Goal: Use online tool/utility: Use online tool/utility

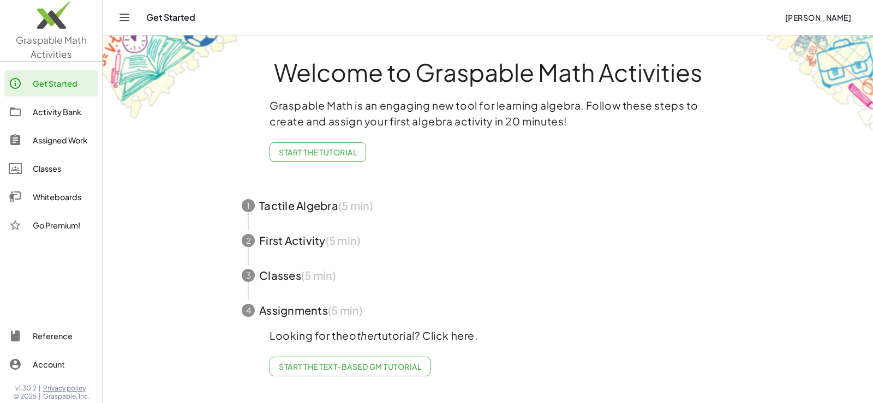
click at [55, 22] on img at bounding box center [51, 18] width 102 height 46
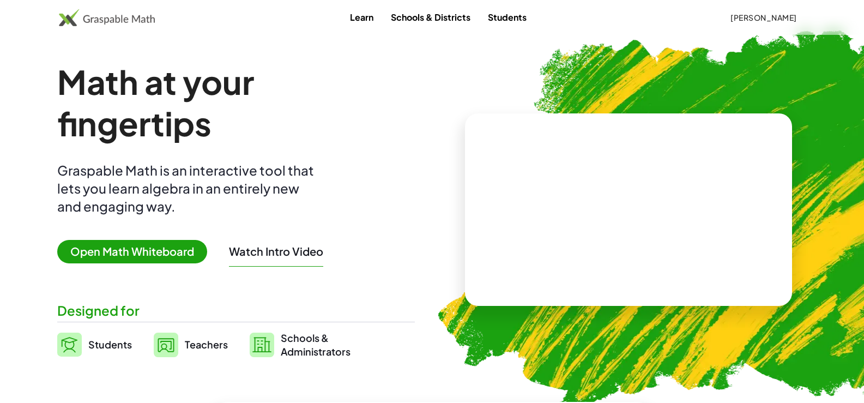
click at [147, 245] on span "Open Math Whiteboard" at bounding box center [132, 251] width 150 height 23
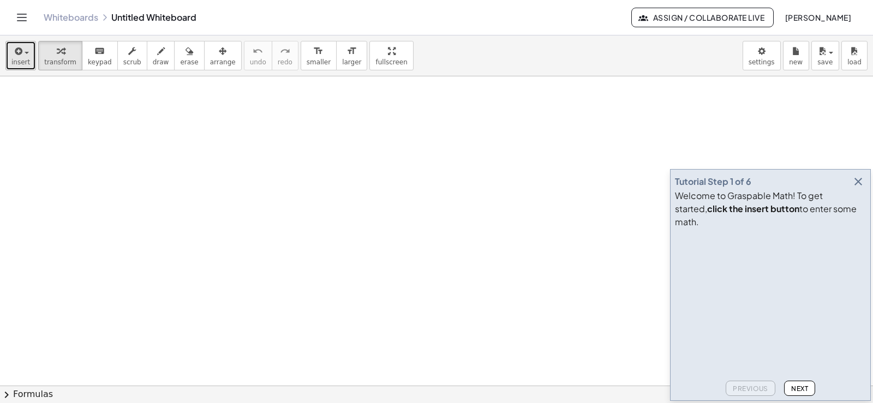
click at [26, 58] on span "insert" at bounding box center [20, 62] width 19 height 8
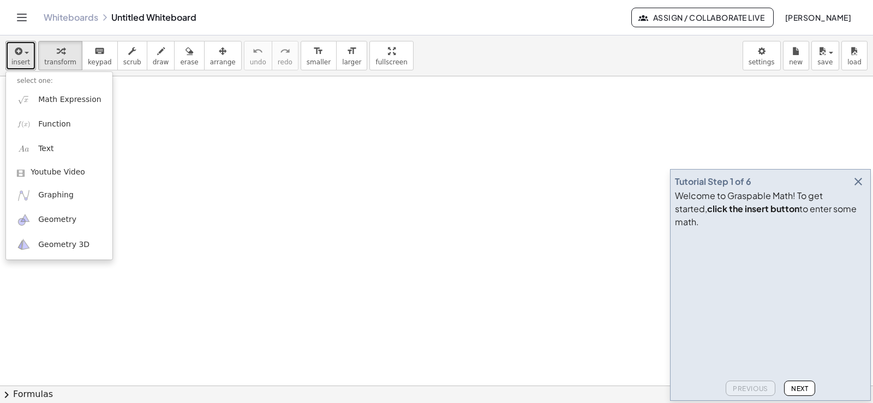
click at [575, 77] on div at bounding box center [436, 385] width 873 height 618
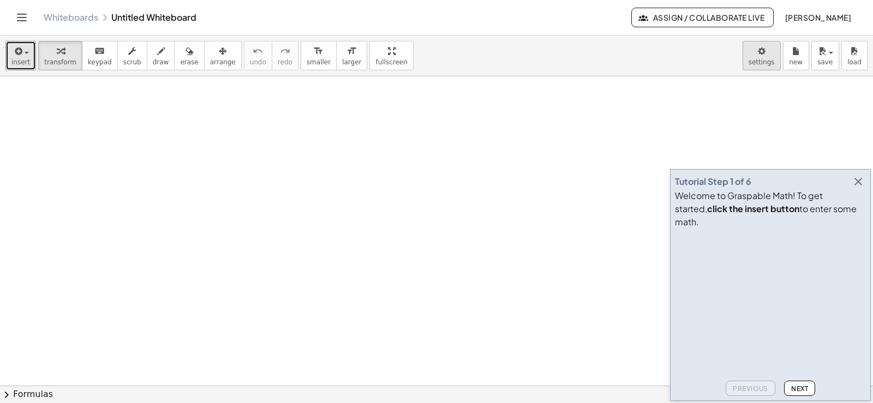
click at [753, 54] on body "Graspable Math Activities Get Started Activity Bank Assigned Work Classes White…" at bounding box center [436, 201] width 873 height 403
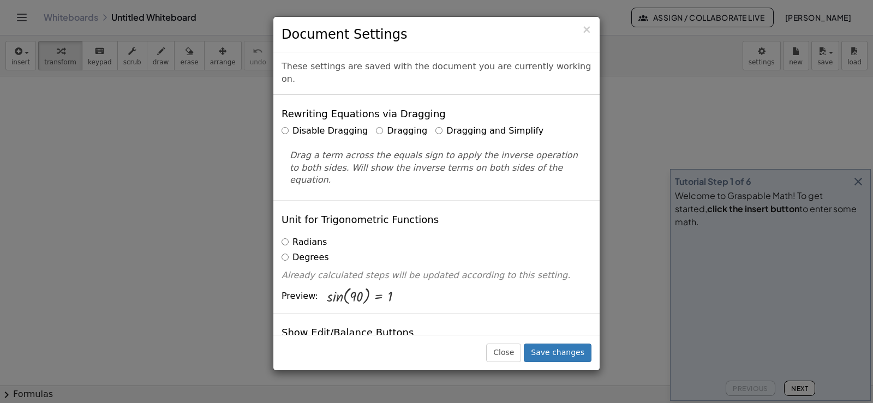
click at [468, 125] on label "Dragging and Simplify" at bounding box center [489, 131] width 108 height 13
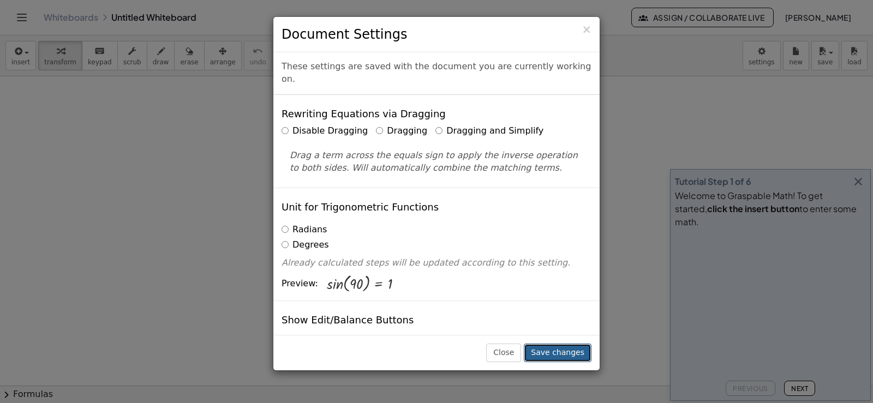
click at [570, 351] on button "Save changes" at bounding box center [558, 353] width 68 height 19
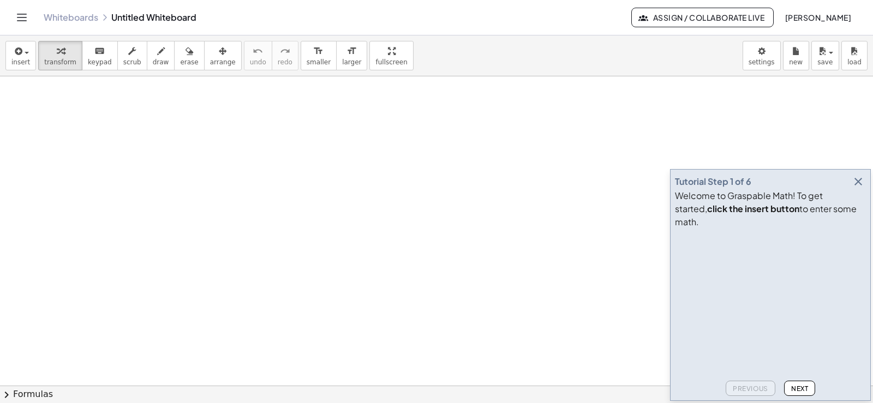
click at [858, 188] on icon "button" at bounding box center [857, 181] width 13 height 13
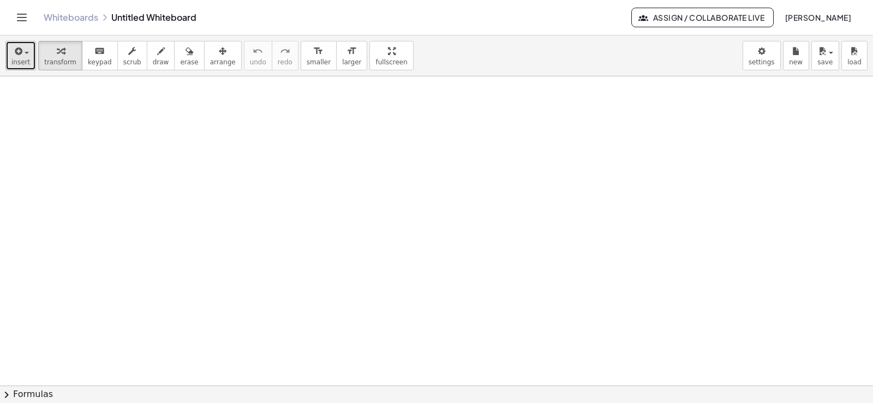
click at [17, 67] on button "insert" at bounding box center [20, 55] width 31 height 29
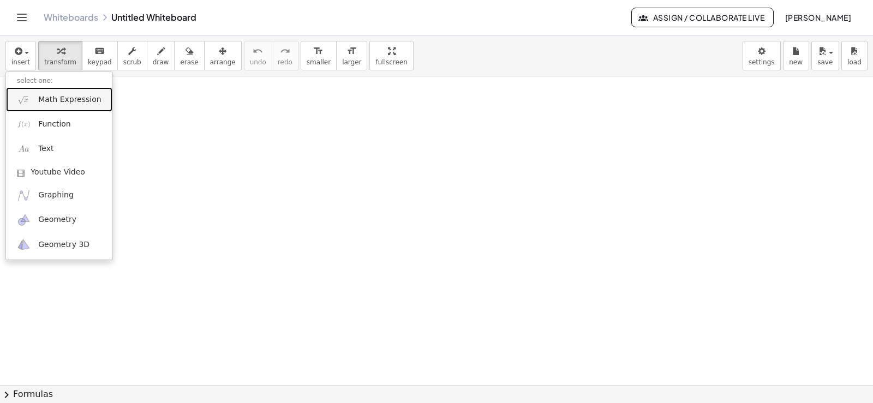
click at [33, 95] on link "Math Expression" at bounding box center [59, 99] width 106 height 25
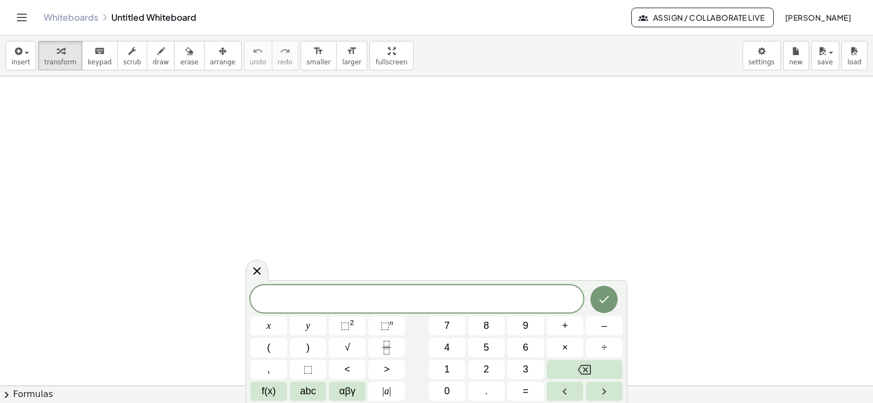
click at [369, 121] on div "insert select one: Math Expression Function Text Youtube Video Graphing Geometr…" at bounding box center [436, 219] width 873 height 368
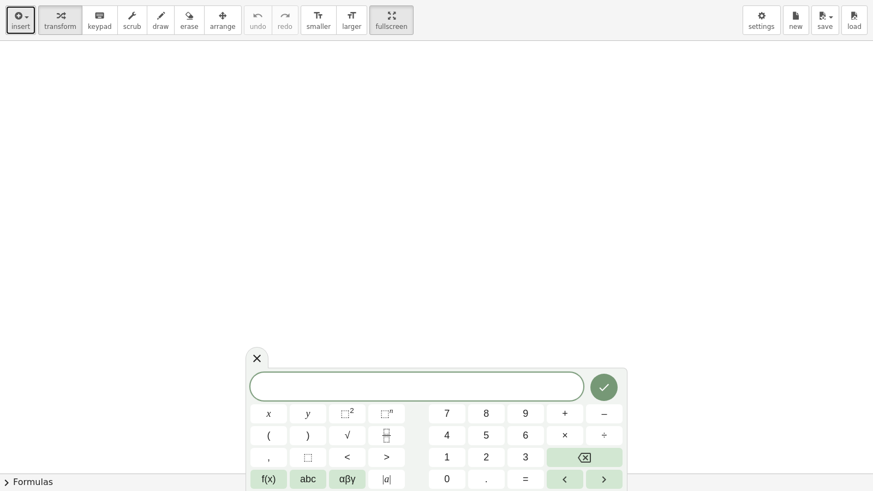
click at [15, 14] on icon "button" at bounding box center [18, 15] width 10 height 13
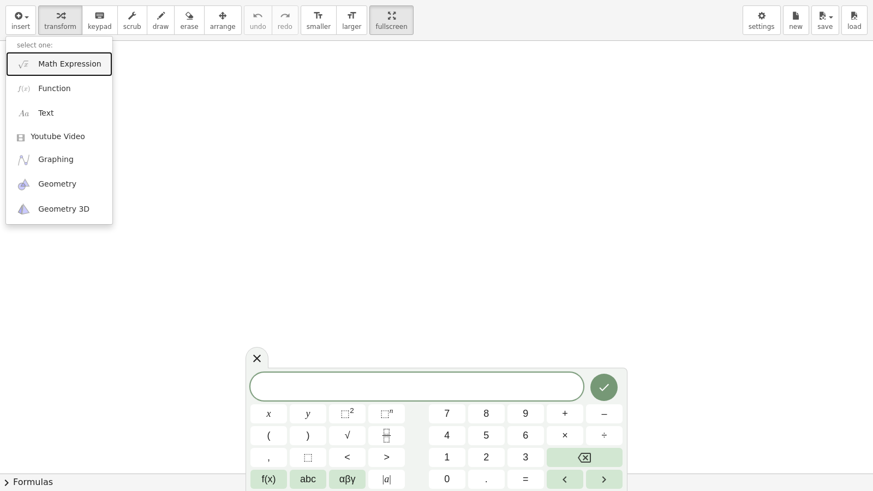
click at [43, 58] on link "Math Expression" at bounding box center [59, 64] width 106 height 25
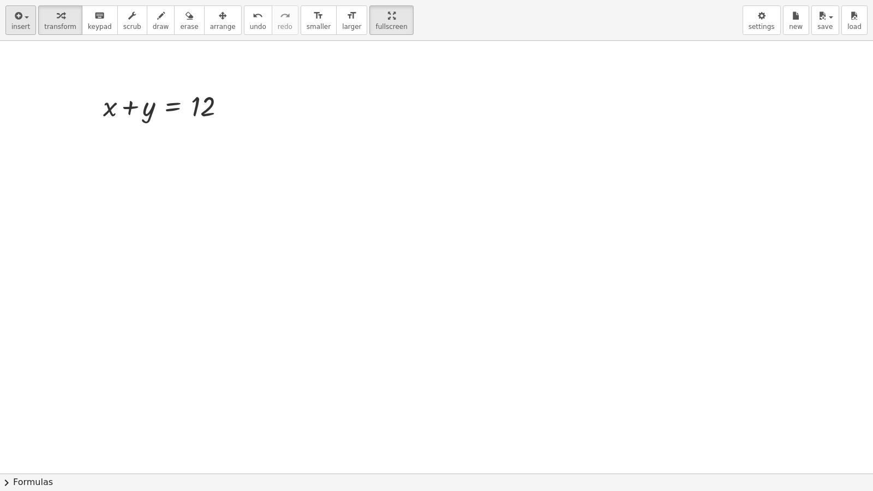
drag, startPoint x: 32, startPoint y: 25, endPoint x: 22, endPoint y: 25, distance: 9.3
click at [30, 25] on div "insert select one: Math Expression Function Text Youtube Video Graphing Geometr…" at bounding box center [436, 20] width 873 height 41
click at [21, 25] on span "insert" at bounding box center [20, 27] width 19 height 8
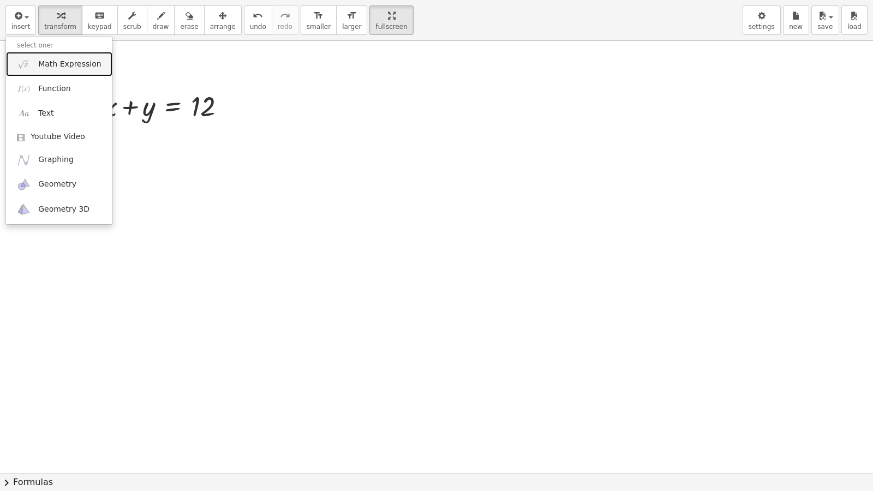
click at [47, 61] on span "Math Expression" at bounding box center [69, 64] width 63 height 11
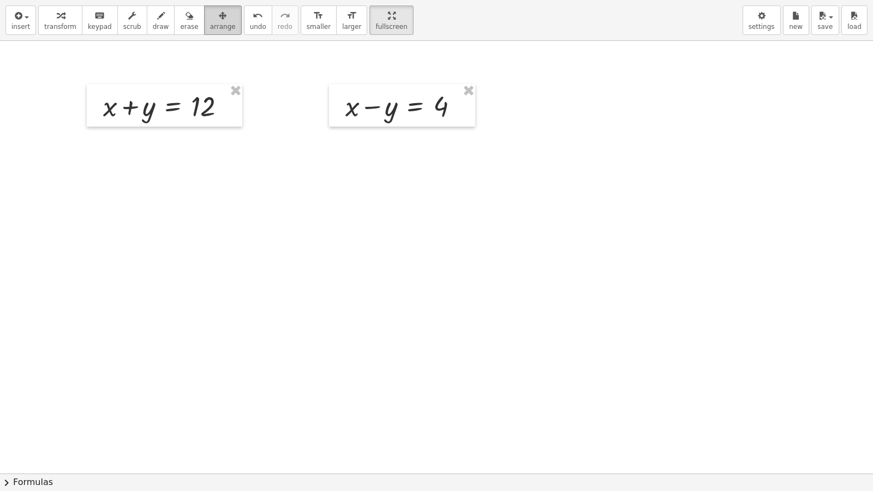
click at [210, 23] on span "arrange" at bounding box center [223, 27] width 26 height 8
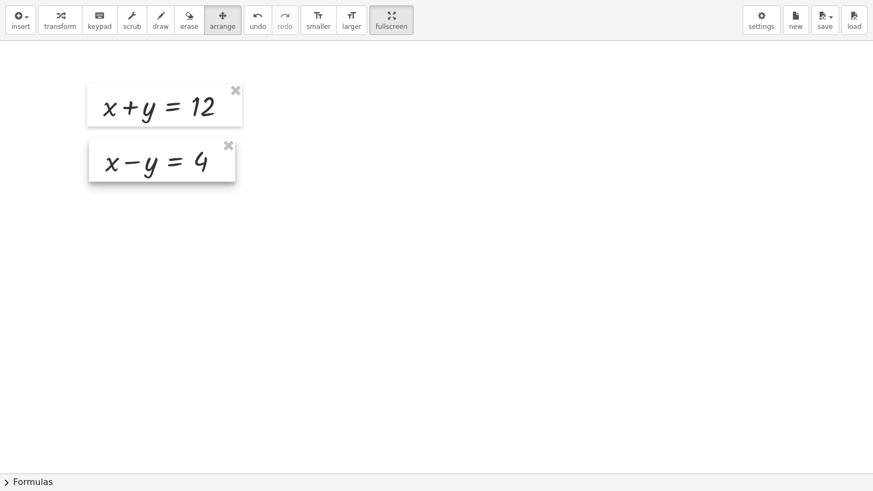
drag, startPoint x: 394, startPoint y: 113, endPoint x: 161, endPoint y: 168, distance: 239.8
click at [161, 168] on div at bounding box center [162, 160] width 146 height 43
click at [380, 202] on div at bounding box center [436, 473] width 873 height 865
click at [749, 21] on button "settings" at bounding box center [761, 19] width 38 height 29
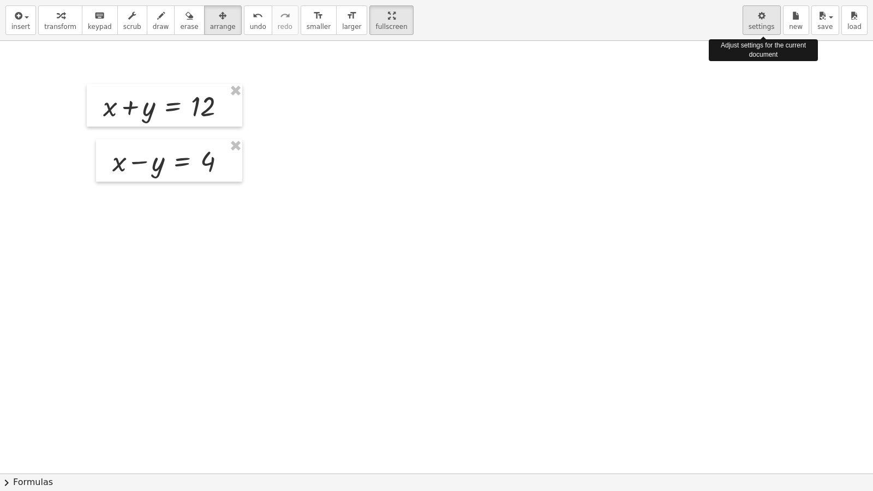
click at [764, 25] on span "settings" at bounding box center [761, 27] width 26 height 8
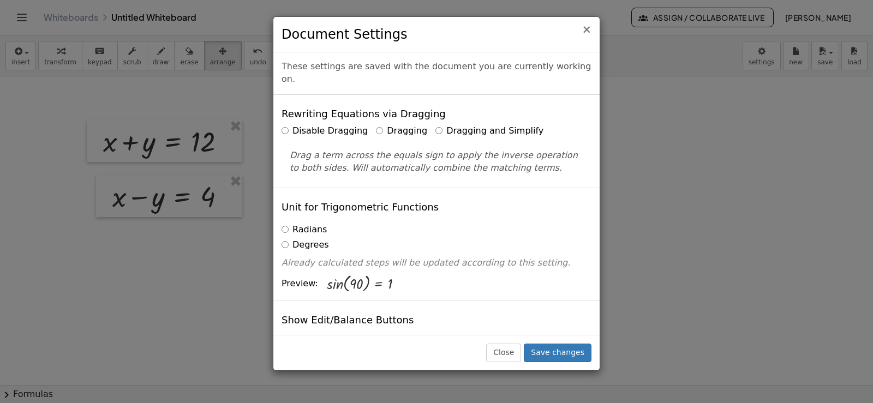
click at [585, 32] on span "×" at bounding box center [586, 29] width 10 height 13
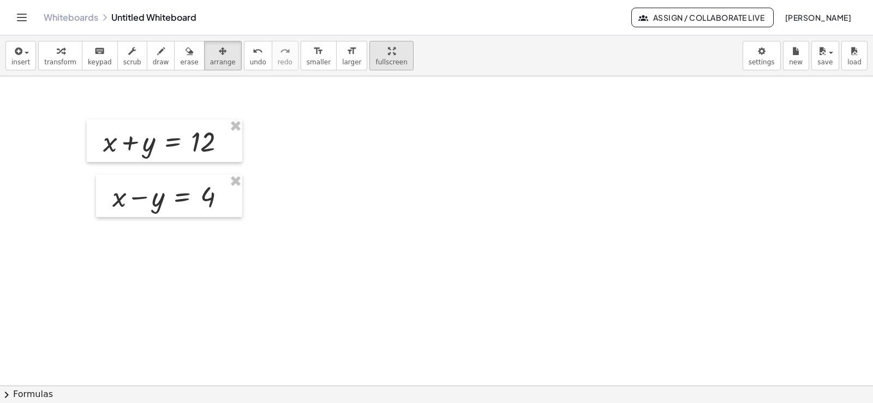
click at [388, 56] on icon "button" at bounding box center [392, 51] width 8 height 13
drag, startPoint x: 377, startPoint y: 58, endPoint x: 353, endPoint y: 127, distance: 73.5
click at [377, 124] on div "insert select one: Math Expression Function Text Youtube Video Graphing Geometr…" at bounding box center [436, 219] width 873 height 368
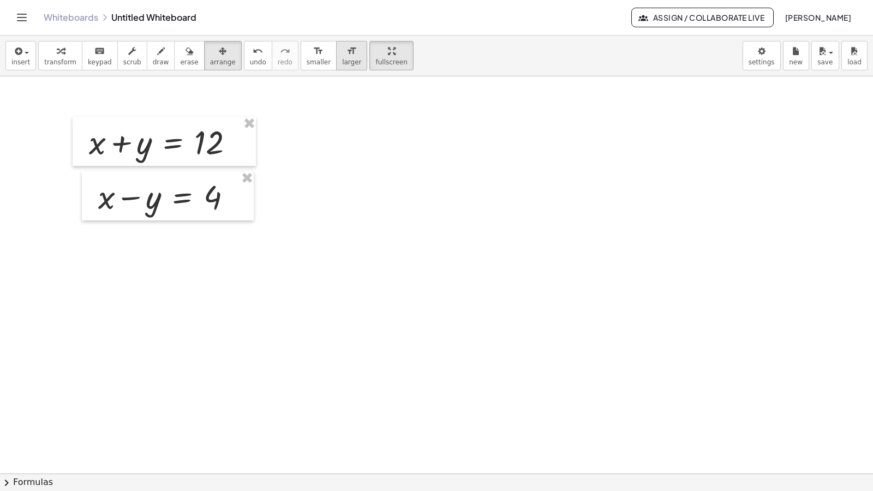
click at [346, 45] on icon "format_size" at bounding box center [351, 51] width 10 height 13
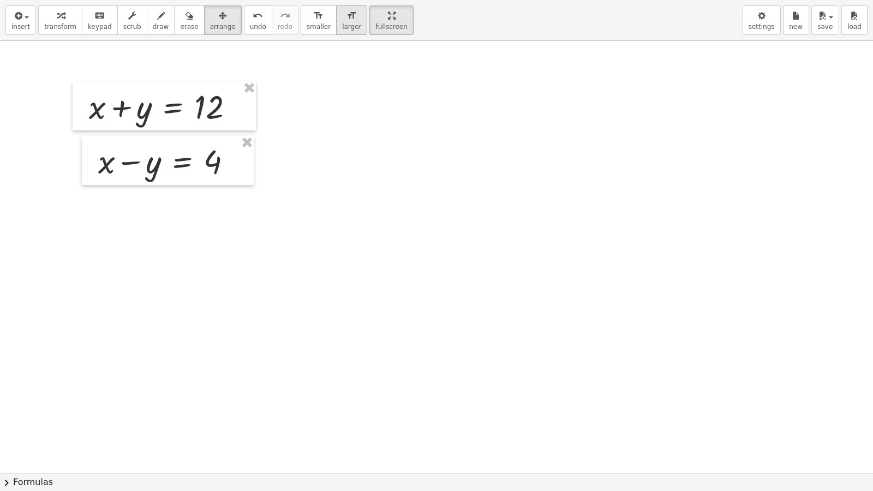
click at [346, 17] on icon "format_size" at bounding box center [351, 15] width 10 height 13
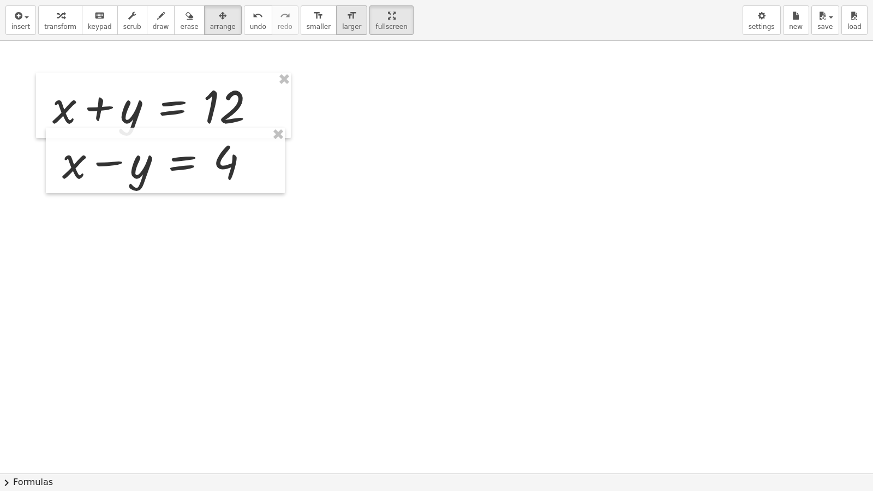
click at [346, 17] on icon "format_size" at bounding box center [351, 15] width 10 height 13
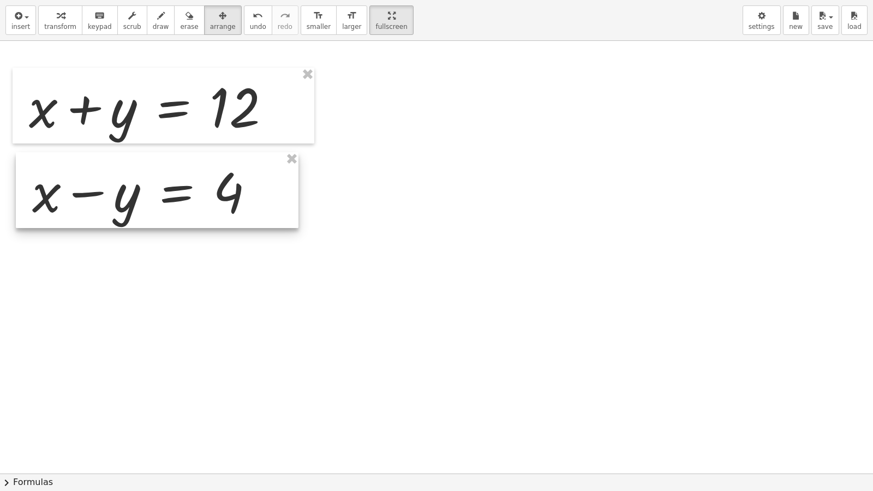
drag, startPoint x: 174, startPoint y: 173, endPoint x: 191, endPoint y: 189, distance: 23.6
click at [198, 205] on div at bounding box center [157, 190] width 283 height 76
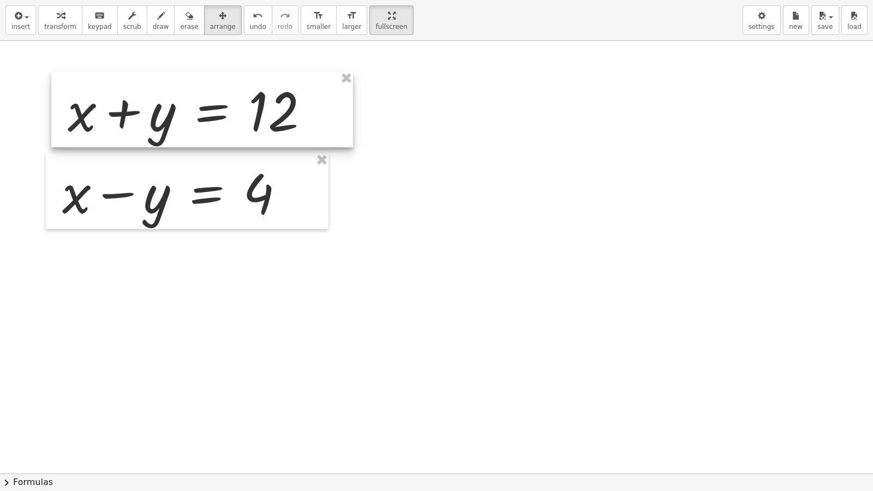
drag, startPoint x: 179, startPoint y: 110, endPoint x: 208, endPoint y: 113, distance: 29.1
click at [208, 113] on div at bounding box center [202, 109] width 302 height 76
click at [413, 157] on div at bounding box center [436, 473] width 873 height 865
click at [153, 21] on div "button" at bounding box center [161, 15] width 16 height 13
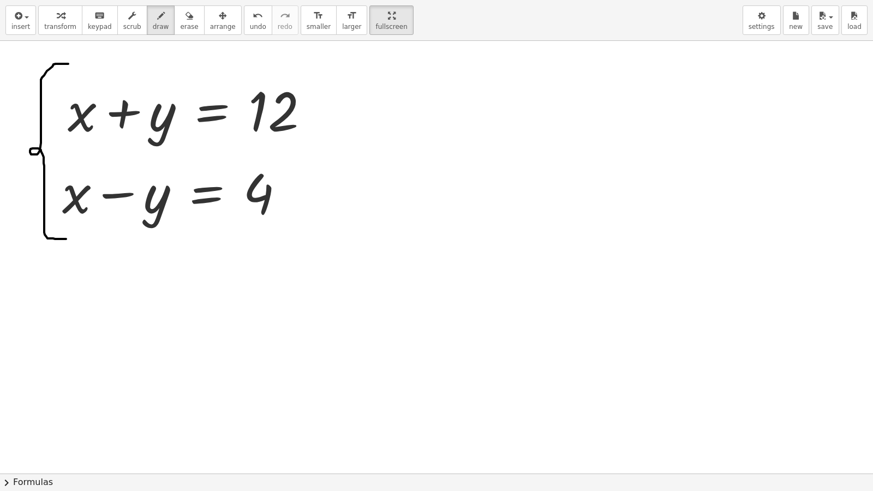
drag, startPoint x: 68, startPoint y: 64, endPoint x: 70, endPoint y: 234, distance: 170.2
click at [67, 239] on div at bounding box center [436, 473] width 873 height 865
click at [22, 29] on span "insert" at bounding box center [20, 27] width 19 height 8
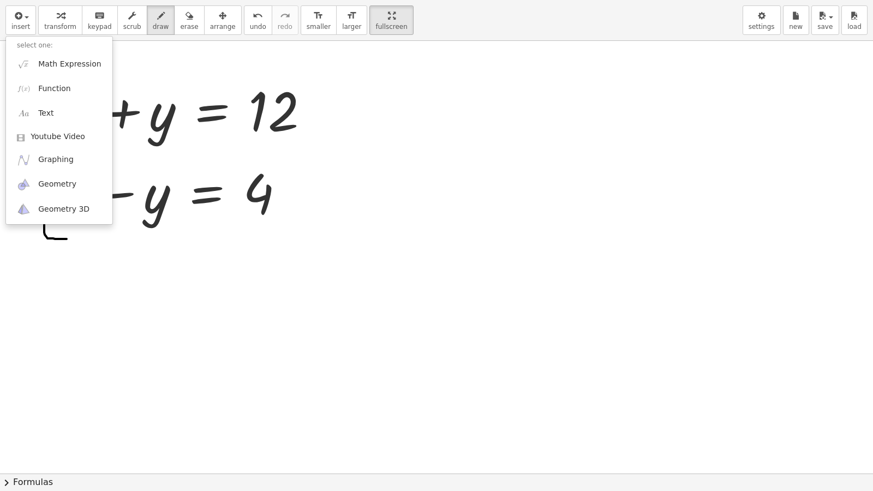
click at [609, 6] on div "insert select one: Math Expression Function Text Youtube Video Graphing Geometr…" at bounding box center [436, 20] width 873 height 41
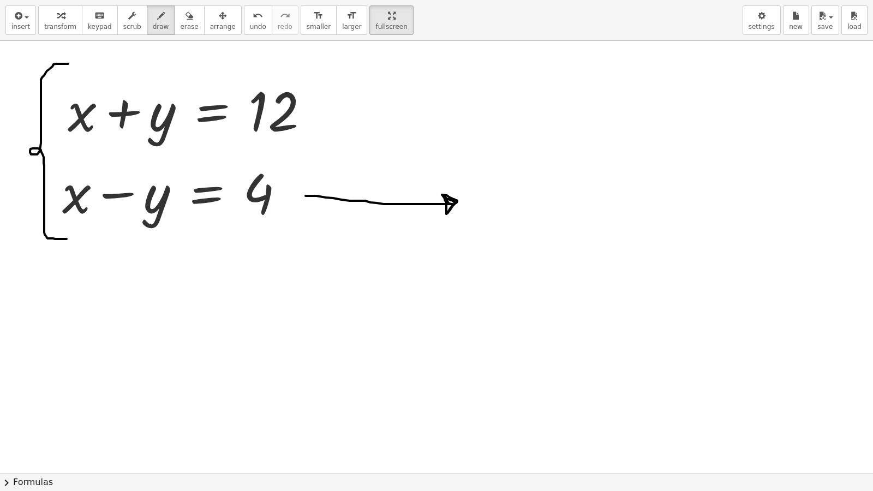
drag, startPoint x: 305, startPoint y: 196, endPoint x: 447, endPoint y: 213, distance: 142.3
click at [447, 213] on div at bounding box center [436, 473] width 873 height 865
click at [219, 21] on icon "button" at bounding box center [223, 15] width 8 height 13
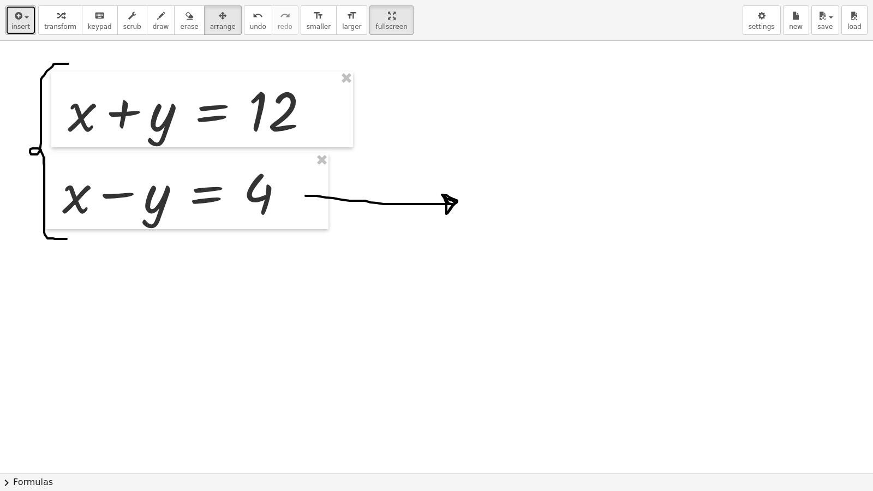
click at [19, 22] on icon "button" at bounding box center [18, 15] width 10 height 13
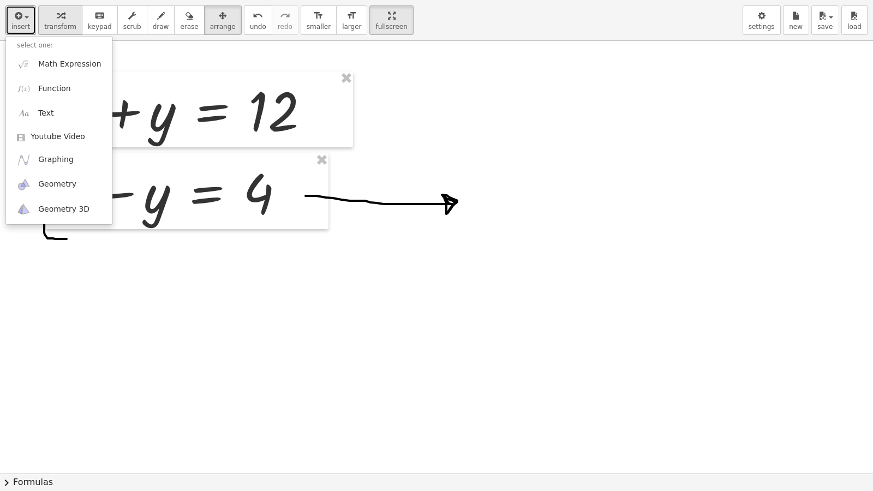
click at [57, 15] on icon "button" at bounding box center [61, 15] width 8 height 13
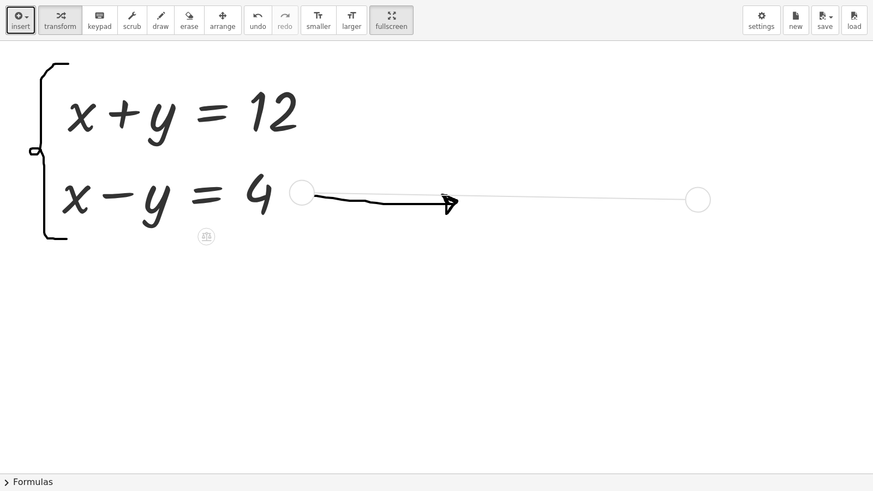
drag, startPoint x: 298, startPoint y: 193, endPoint x: 702, endPoint y: 200, distance: 404.2
click at [702, 200] on div "+ x + y = 12 + x − y = 4" at bounding box center [436, 473] width 873 height 865
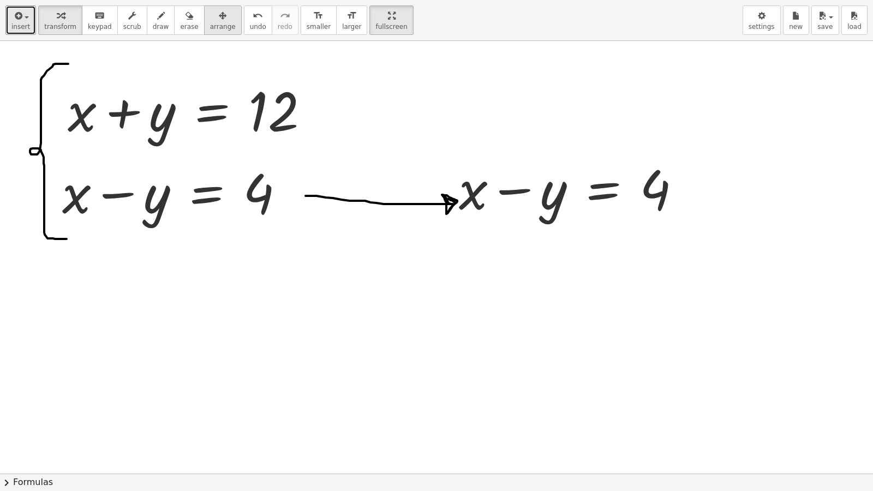
click at [210, 23] on span "arrange" at bounding box center [223, 27] width 26 height 8
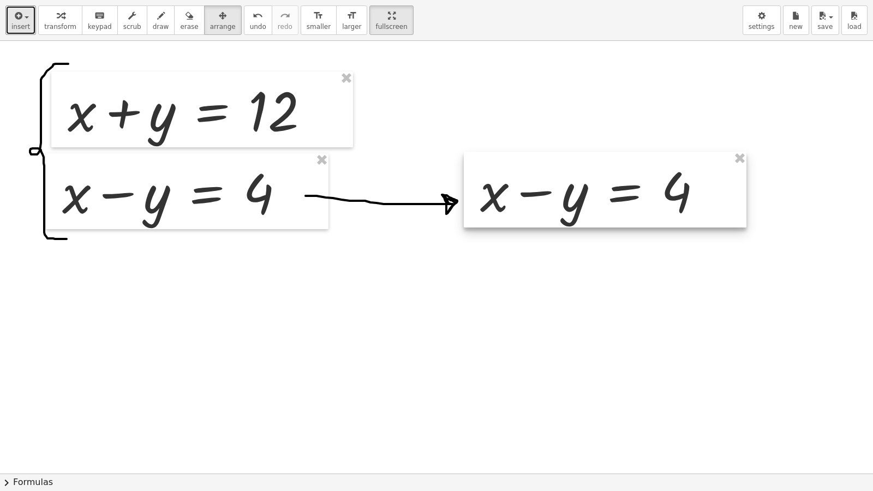
drag, startPoint x: 543, startPoint y: 190, endPoint x: 567, endPoint y: 192, distance: 24.1
click at [569, 192] on div at bounding box center [605, 190] width 283 height 76
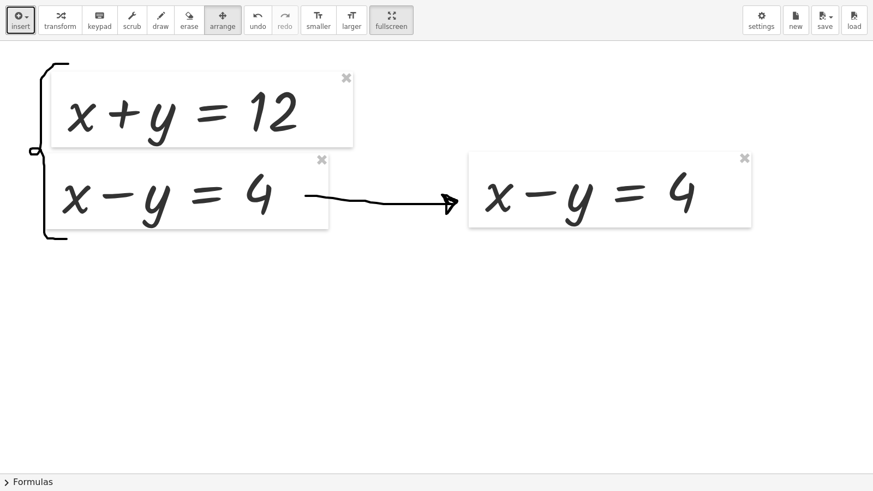
click at [530, 305] on div at bounding box center [436, 473] width 873 height 865
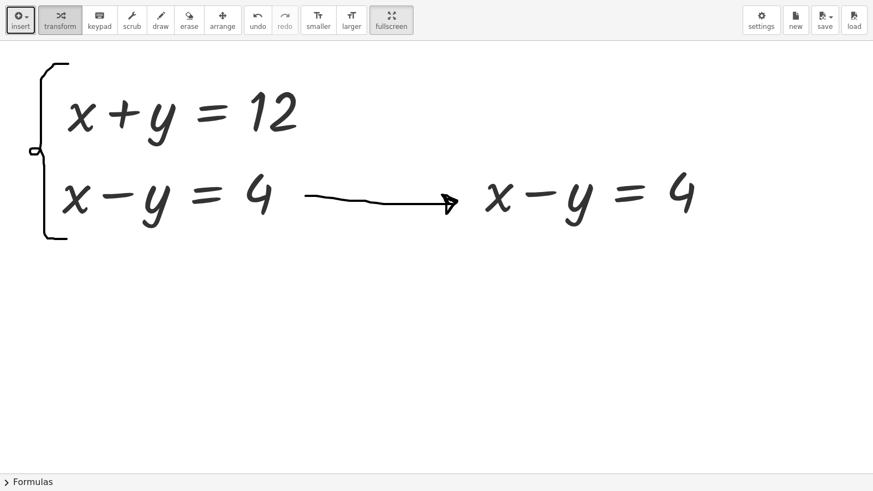
click at [59, 24] on span "transform" at bounding box center [60, 27] width 32 height 8
drag, startPoint x: 572, startPoint y: 201, endPoint x: 768, endPoint y: 184, distance: 197.0
click at [768, 184] on div "+ x + y = 12 + x − y = 4 − y + x − y = 4" at bounding box center [436, 473] width 873 height 865
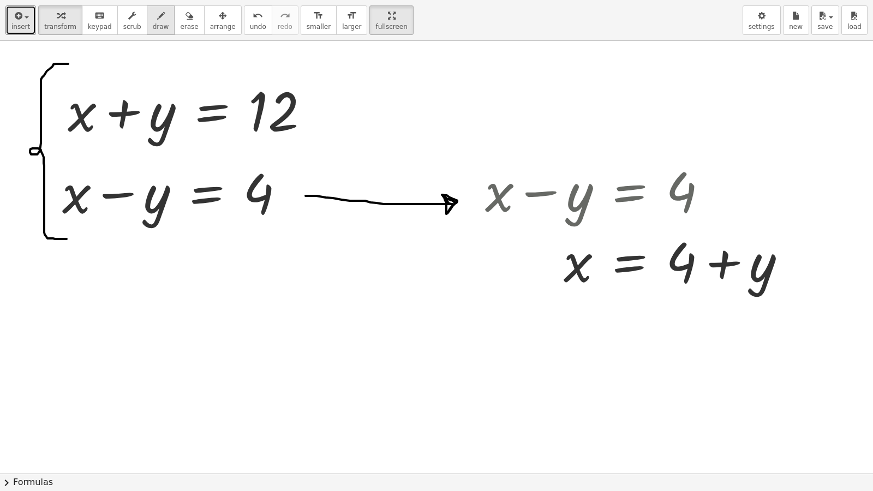
click at [154, 26] on span "draw" at bounding box center [161, 27] width 16 height 8
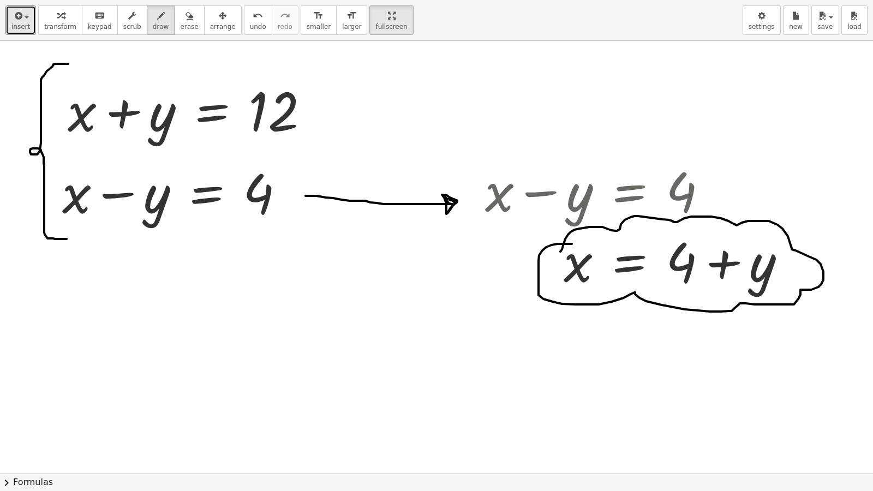
drag, startPoint x: 560, startPoint y: 251, endPoint x: 572, endPoint y: 244, distance: 13.8
click at [572, 244] on div at bounding box center [436, 473] width 873 height 865
click at [215, 22] on button "arrange" at bounding box center [223, 19] width 38 height 29
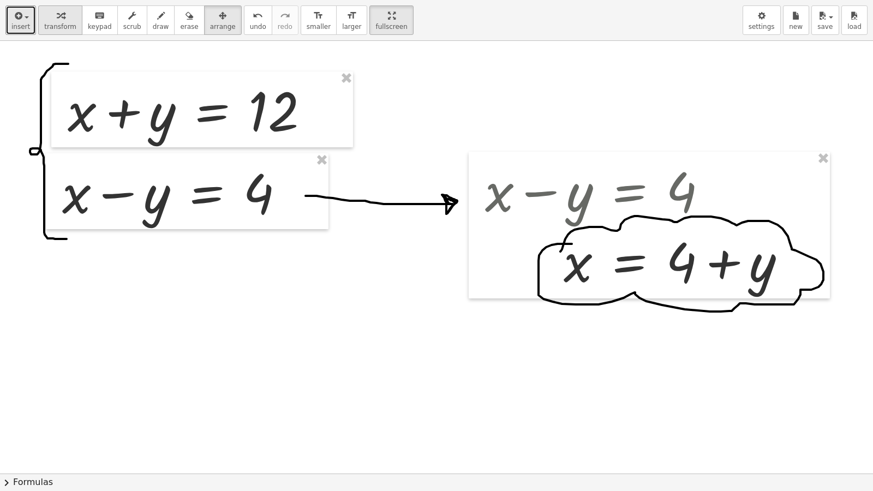
click at [58, 17] on icon "button" at bounding box center [61, 15] width 8 height 13
drag, startPoint x: 327, startPoint y: 112, endPoint x: 326, endPoint y: 325, distance: 212.7
click at [326, 325] on div "+ x + y = 12 + x − y = 4 + x − y = 4 x y = 4 + +" at bounding box center [436, 473] width 873 height 865
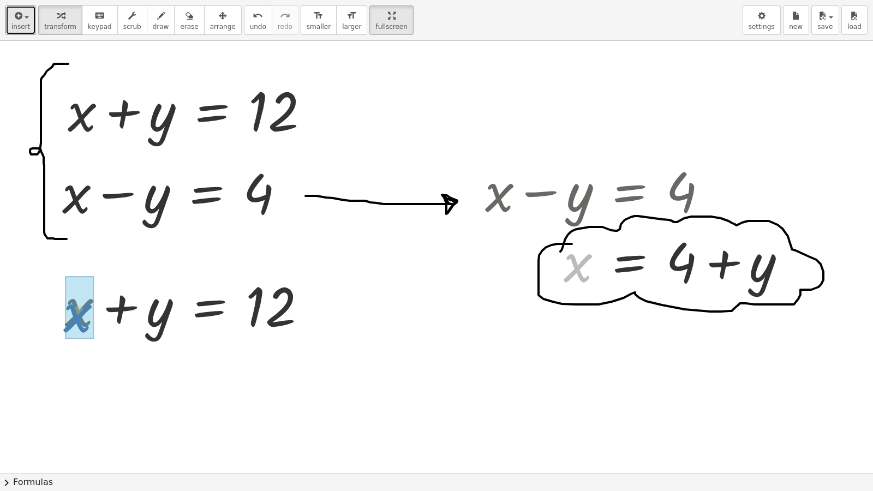
drag, startPoint x: 574, startPoint y: 268, endPoint x: 76, endPoint y: 316, distance: 500.2
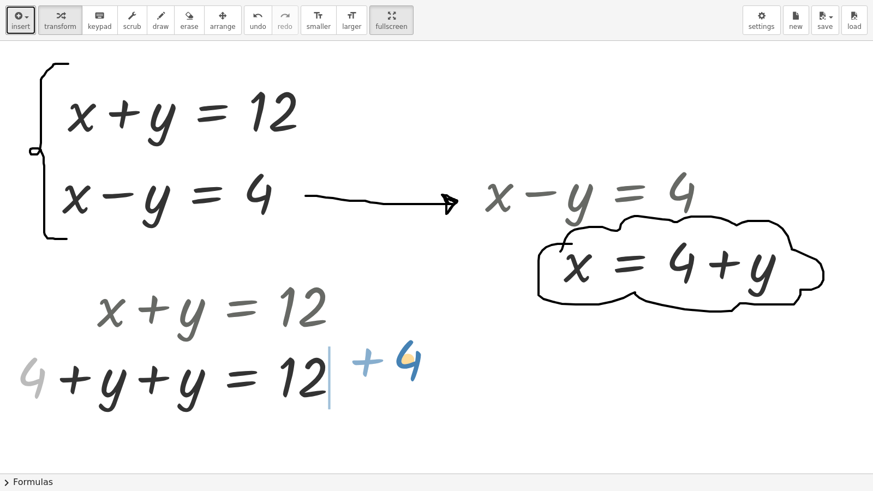
drag, startPoint x: 36, startPoint y: 387, endPoint x: 393, endPoint y: 377, distance: 357.4
click at [393, 377] on div "+ x + y = 12 + x − y = 4 + x − y = 4 x y = 4 + + + x + y = 12 + 4 + + y = 12 + …" at bounding box center [436, 473] width 873 height 865
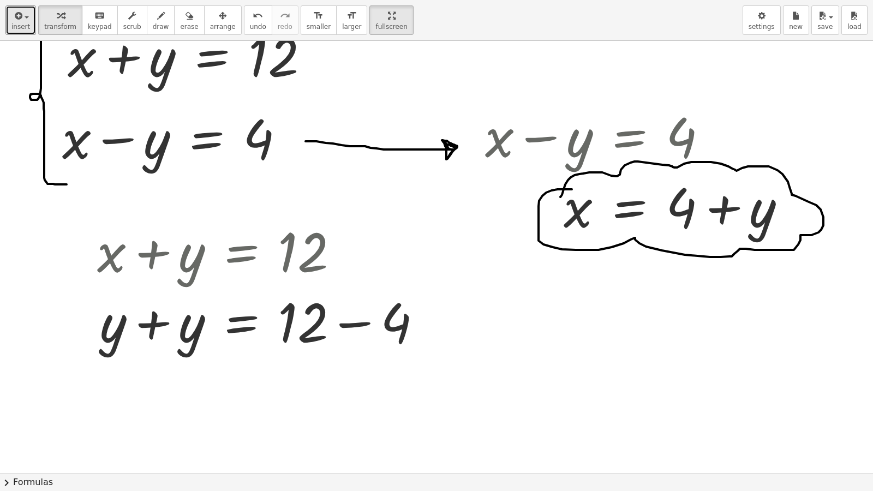
scroll to position [164, 0]
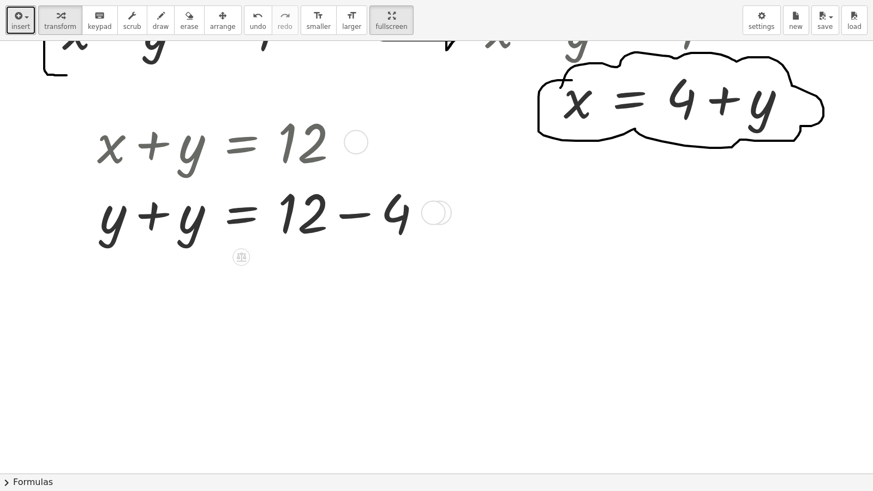
click at [150, 220] on div at bounding box center [264, 211] width 344 height 70
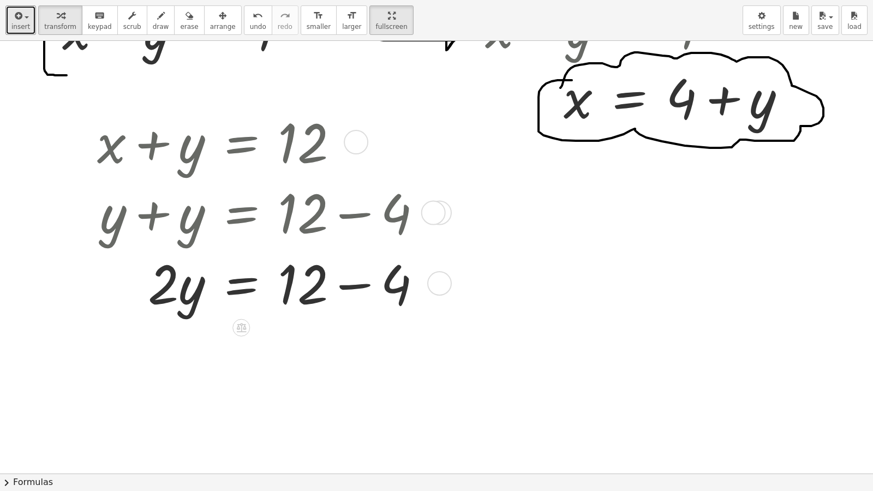
click at [364, 296] on div at bounding box center [264, 282] width 344 height 70
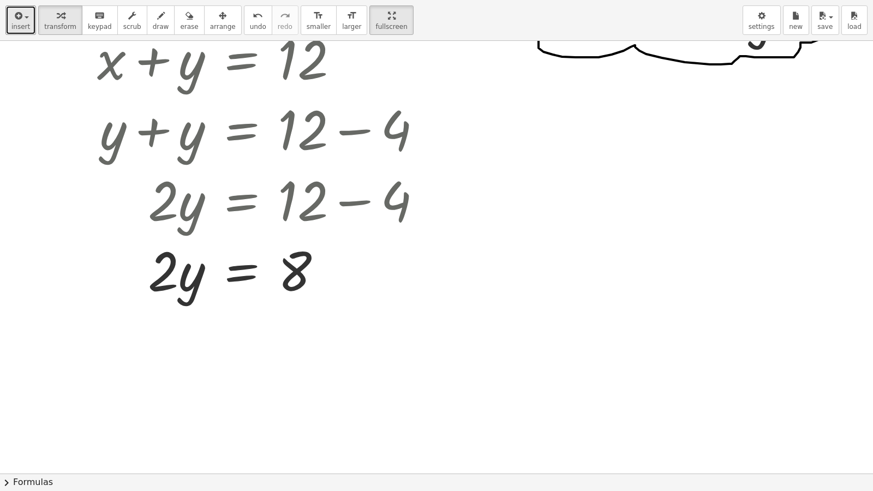
scroll to position [268, 0]
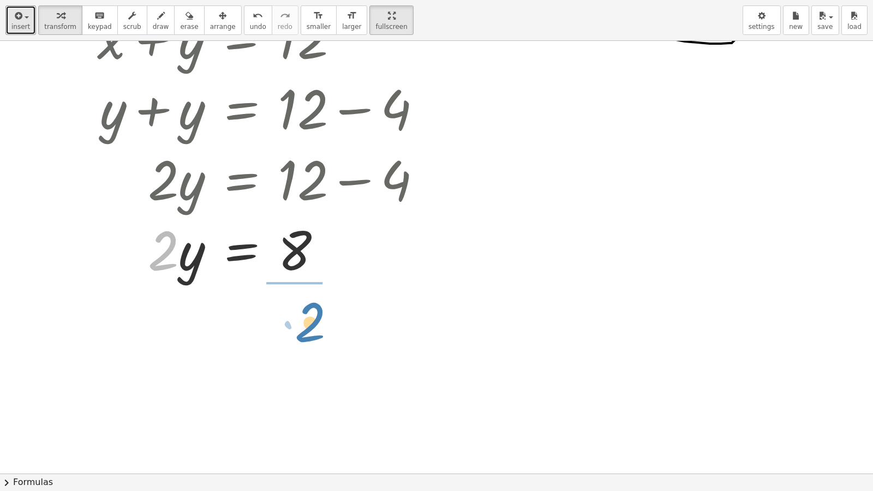
drag, startPoint x: 159, startPoint y: 266, endPoint x: 303, endPoint y: 338, distance: 161.2
click at [303, 338] on div "+ x + y = 12 + x − y = 4 + x − y = 4 x y = 4 + + + x + y = 12 + 4 + y + y = 12 …" at bounding box center [436, 205] width 873 height 865
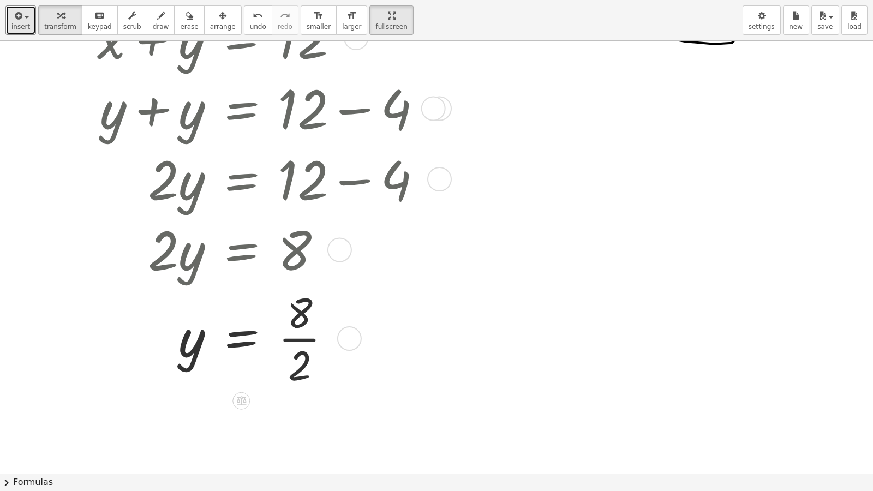
click at [295, 337] on div at bounding box center [264, 337] width 344 height 107
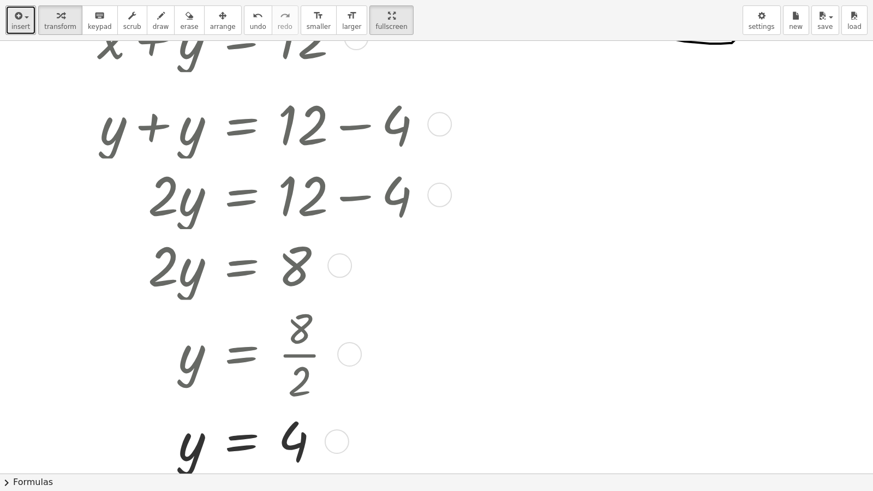
drag, startPoint x: 328, startPoint y: 341, endPoint x: 344, endPoint y: 448, distance: 108.1
click at [241, 402] on div "= y 4" at bounding box center [241, 442] width 0 height 0
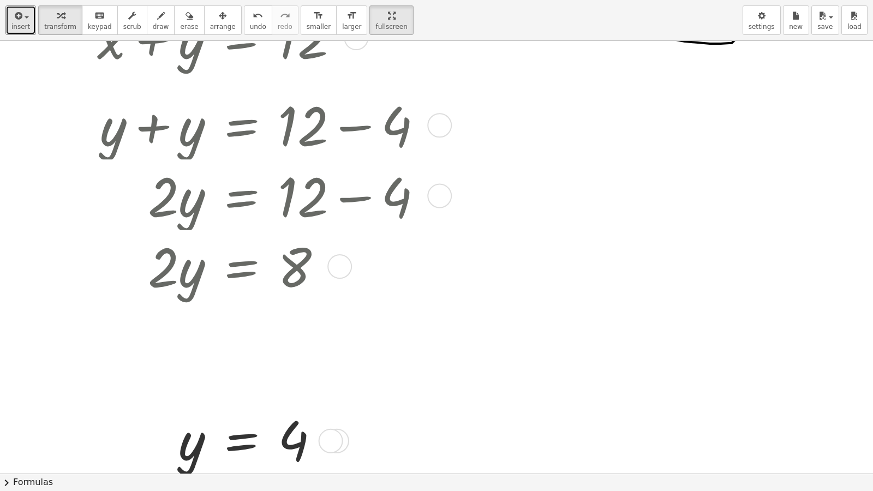
click at [468, 354] on div at bounding box center [436, 205] width 873 height 865
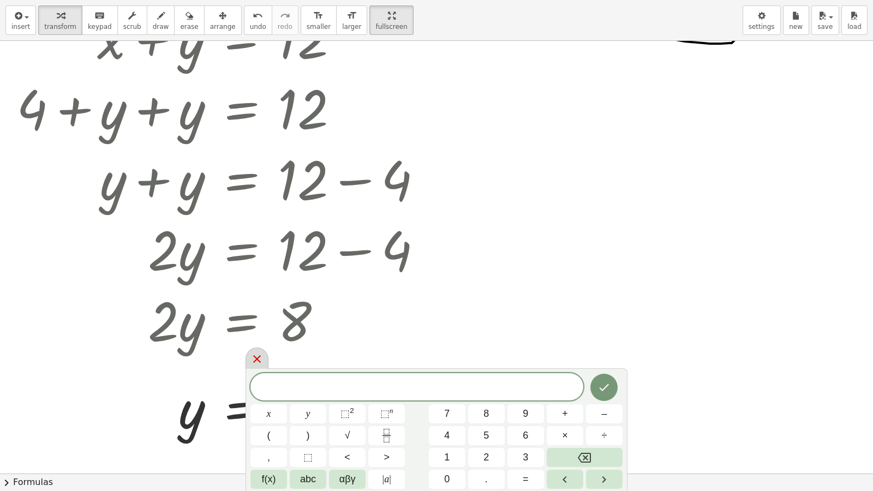
click at [260, 358] on div at bounding box center [256, 357] width 23 height 21
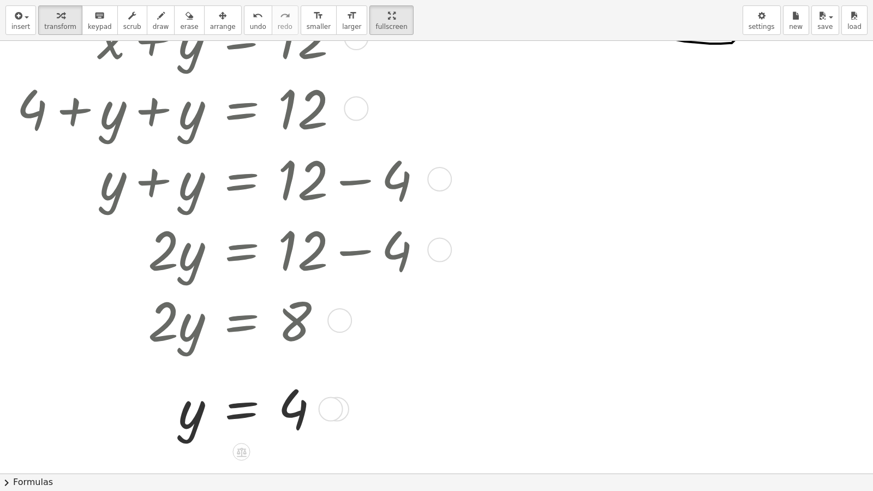
click at [260, 358] on div "+ x + y = 12 + 4 + y + y = 12 + y + y = + 12 − 4 · 2 · y = + 12 − 4 · 2 · y = 8…" at bounding box center [233, 222] width 466 height 446
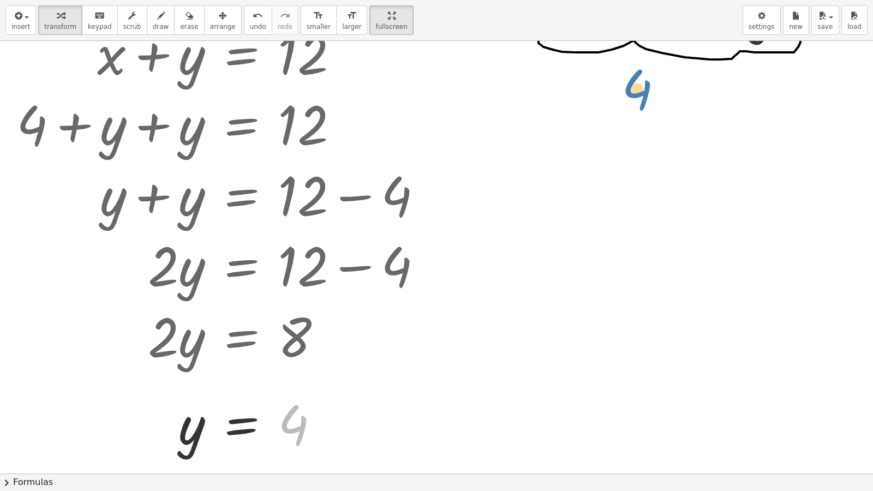
scroll to position [143, 0]
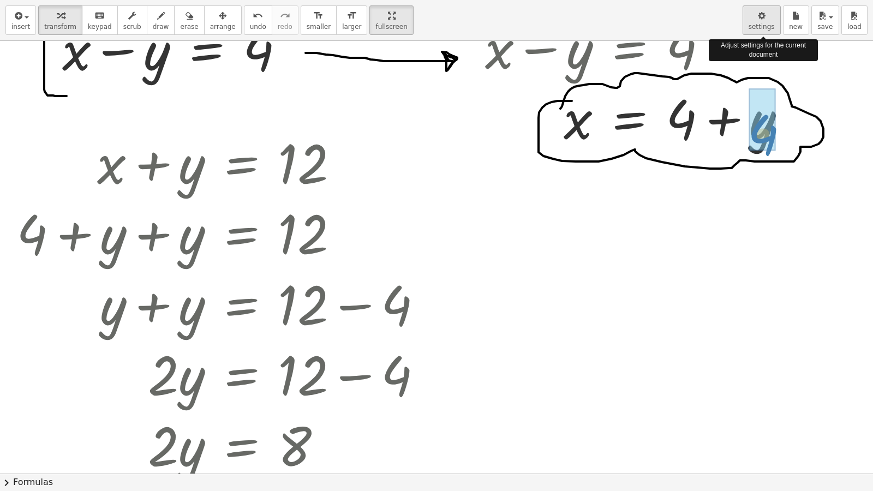
drag, startPoint x: 295, startPoint y: 424, endPoint x: 764, endPoint y: 25, distance: 616.3
click at [764, 25] on div "insert select one: Math Expression Function Text Youtube Video Graphing Geometr…" at bounding box center [436, 245] width 873 height 491
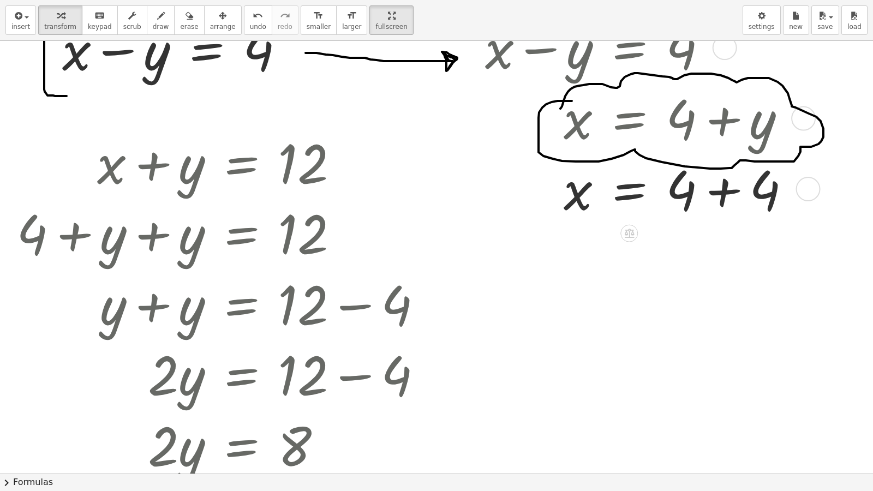
click at [726, 198] on div at bounding box center [641, 188] width 325 height 70
click at [629, 189] on div "x = 4 + + 4 8" at bounding box center [629, 189] width 0 height 0
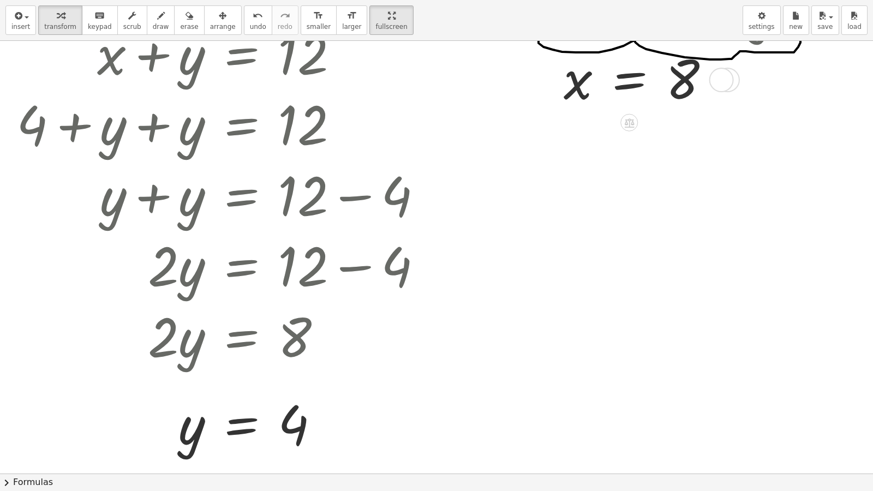
scroll to position [0, 0]
